Goal: Navigation & Orientation: Find specific page/section

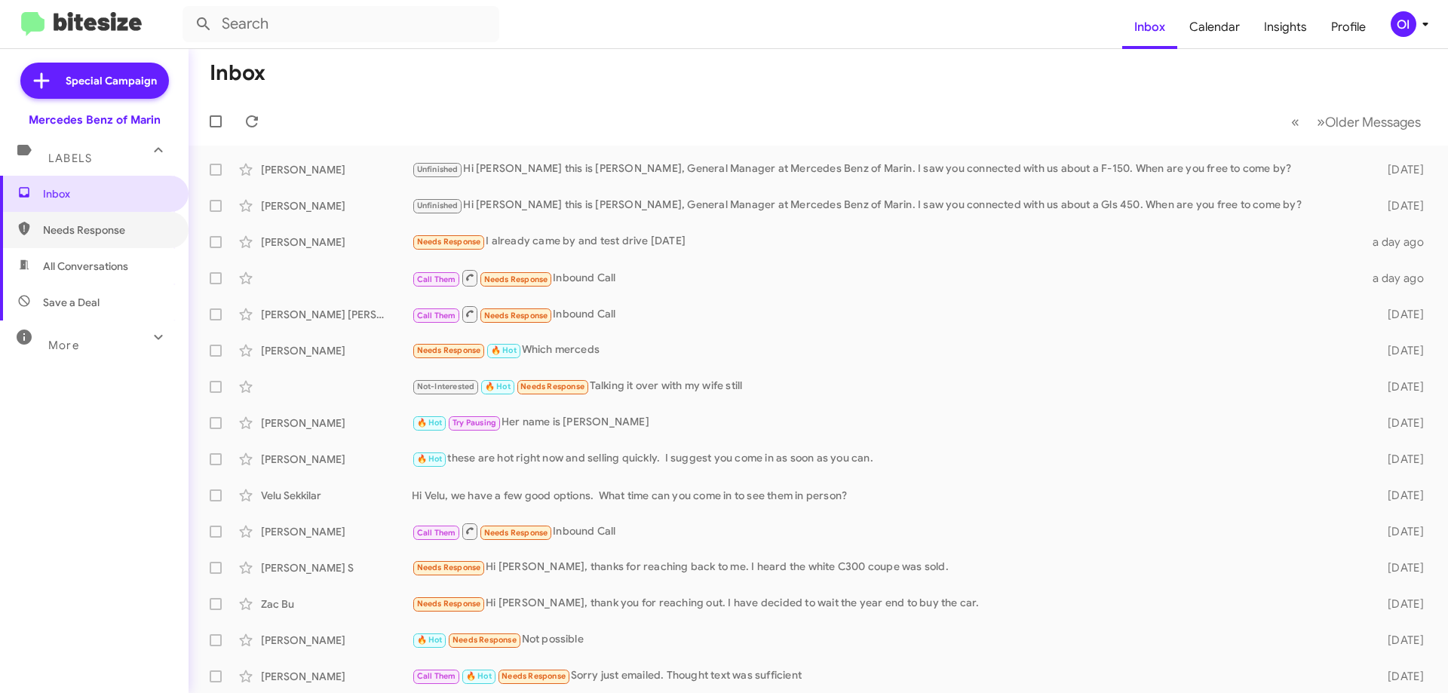
click at [113, 247] on span "Needs Response" at bounding box center [94, 230] width 188 height 36
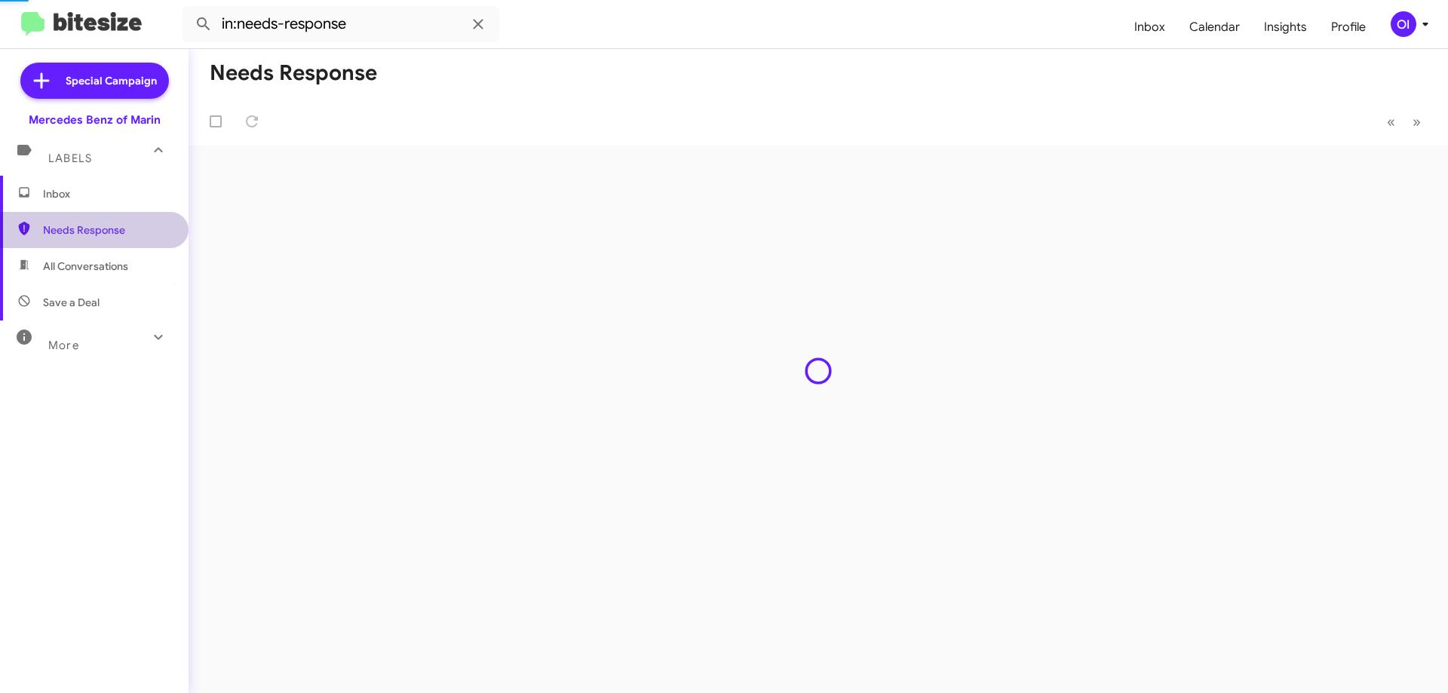
click at [112, 291] on span "Save a Deal" at bounding box center [94, 302] width 188 height 36
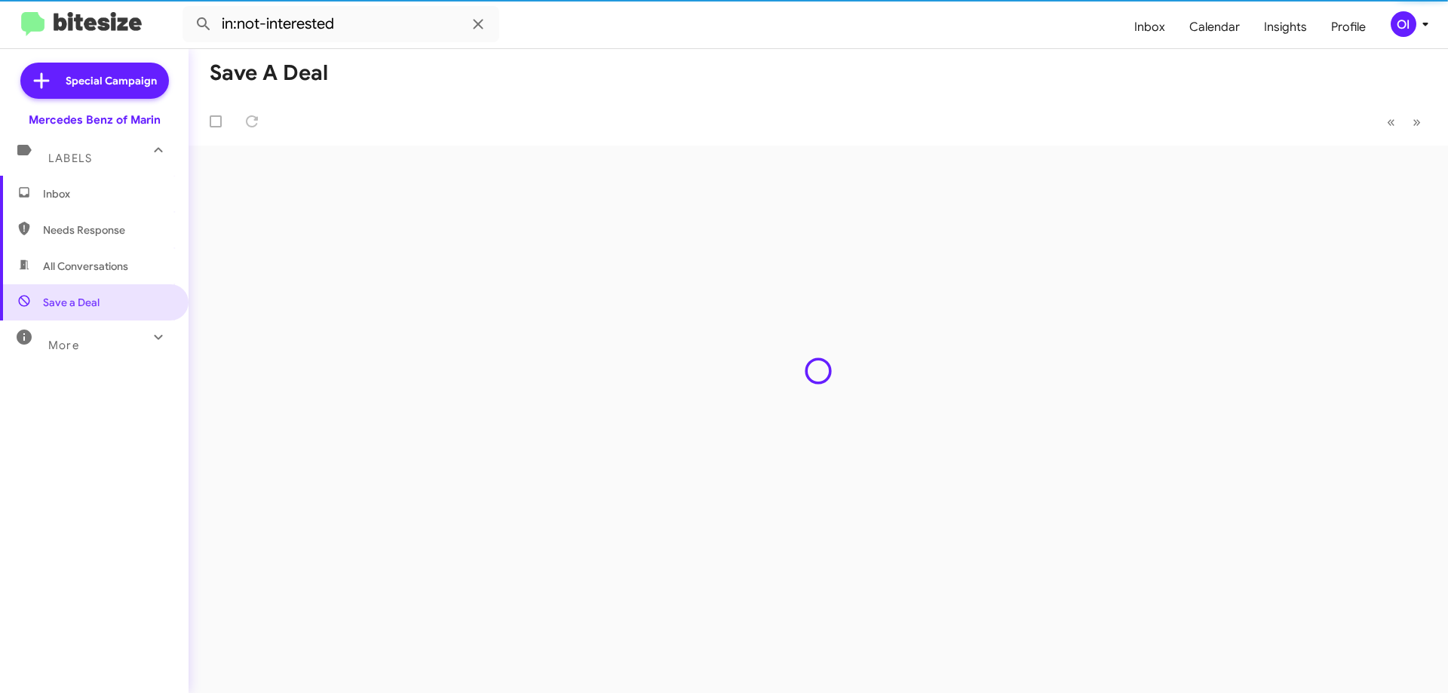
click at [111, 278] on span "All Conversations" at bounding box center [94, 266] width 188 height 36
type input "in:all-conversations"
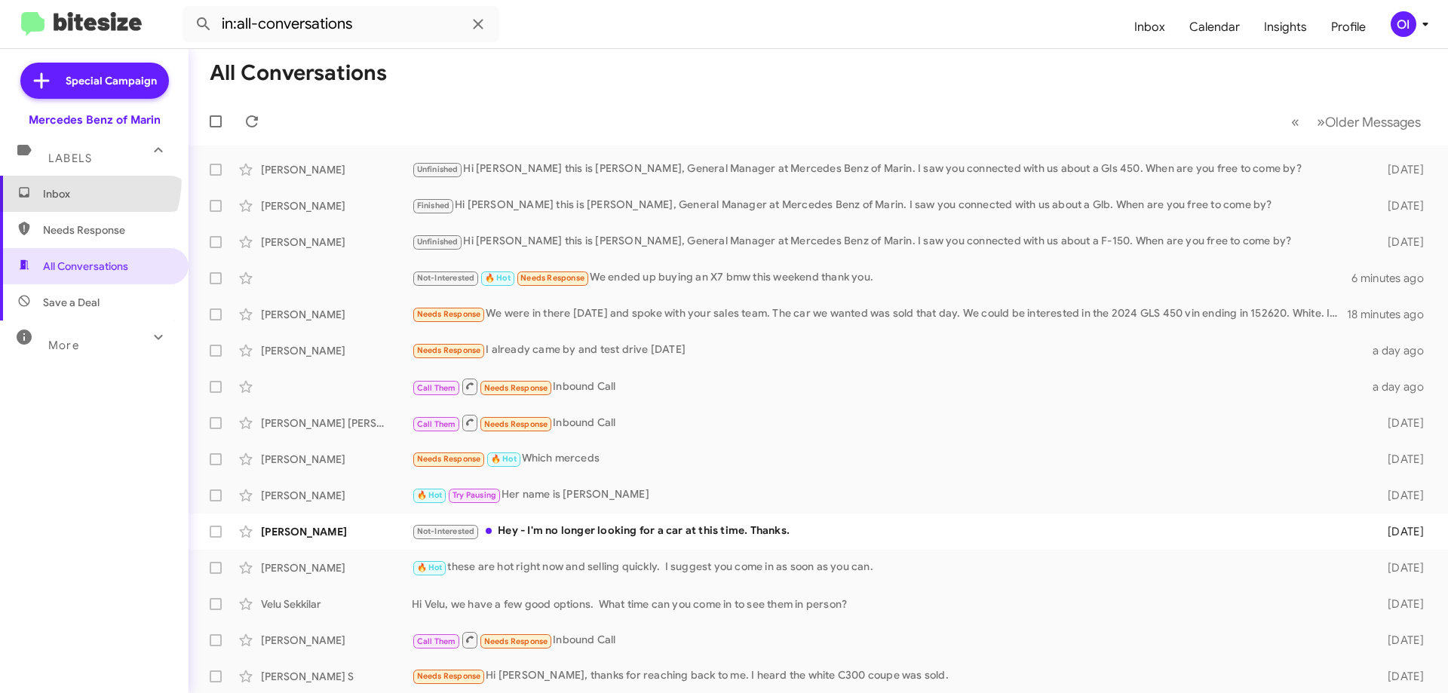
click at [60, 179] on span "Inbox" at bounding box center [94, 194] width 188 height 36
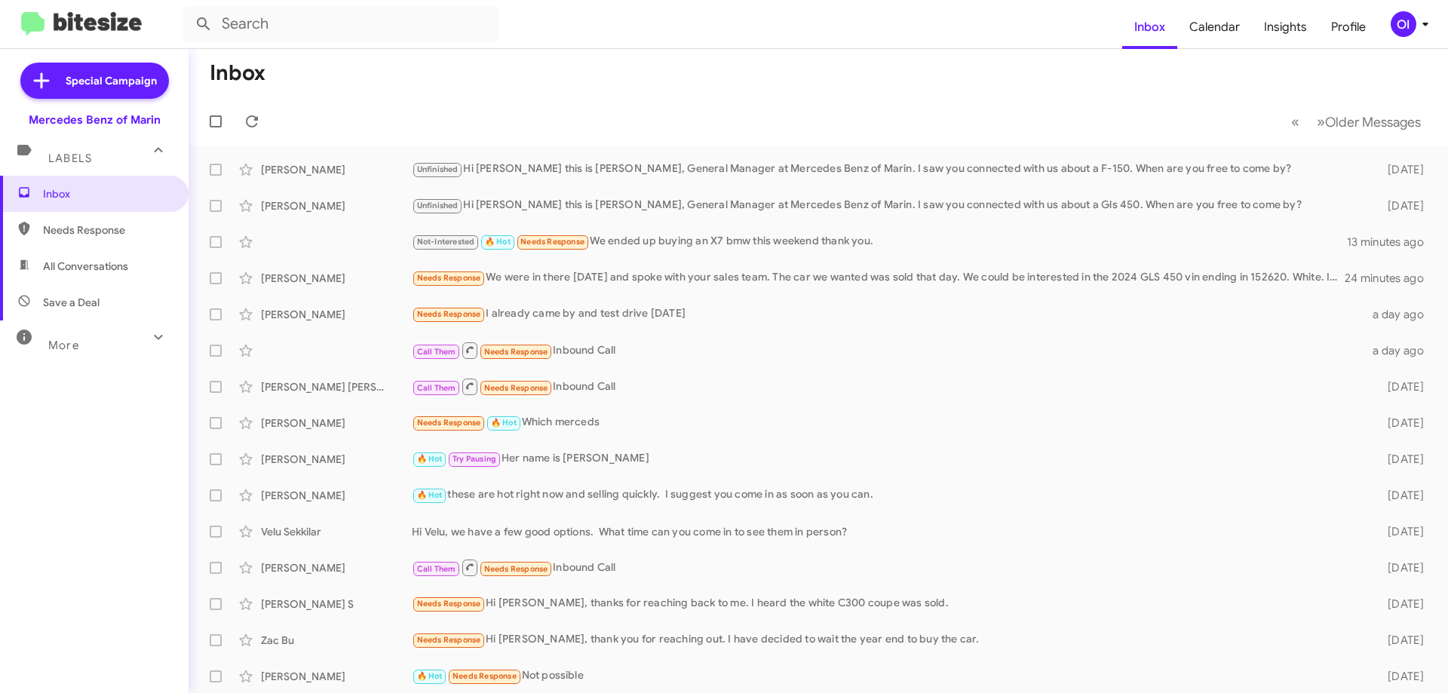
click at [106, 273] on span "All Conversations" at bounding box center [85, 266] width 85 height 15
type input "in:all-conversations"
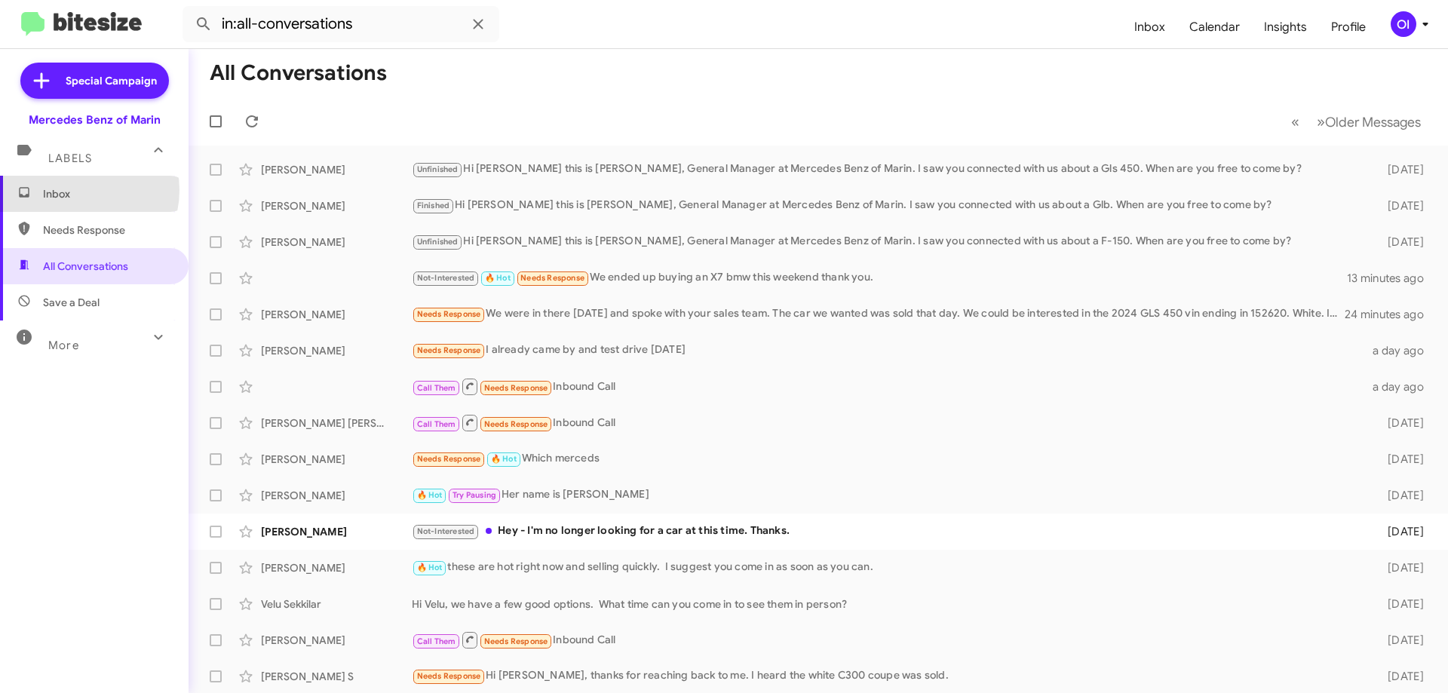
click at [75, 190] on span "Inbox" at bounding box center [107, 193] width 128 height 15
